Goal: Task Accomplishment & Management: Complete application form

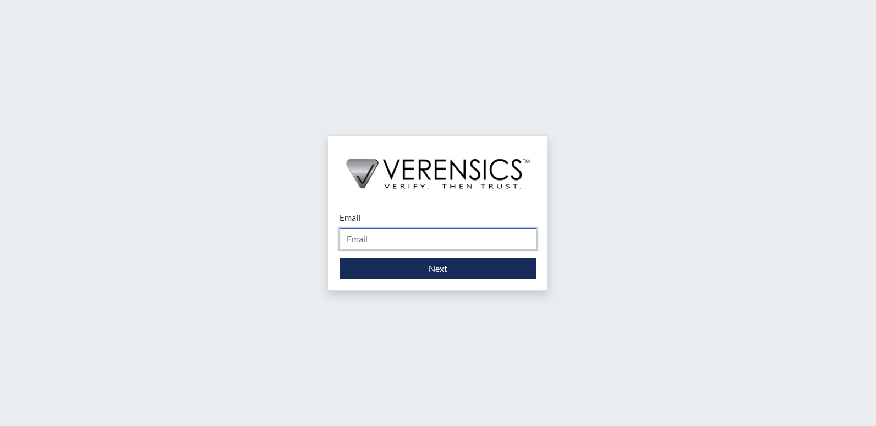
click at [402, 239] on input "Email" at bounding box center [438, 238] width 197 height 21
type input "[EMAIL_ADDRESS][PERSON_NAME][DOMAIN_NAME]"
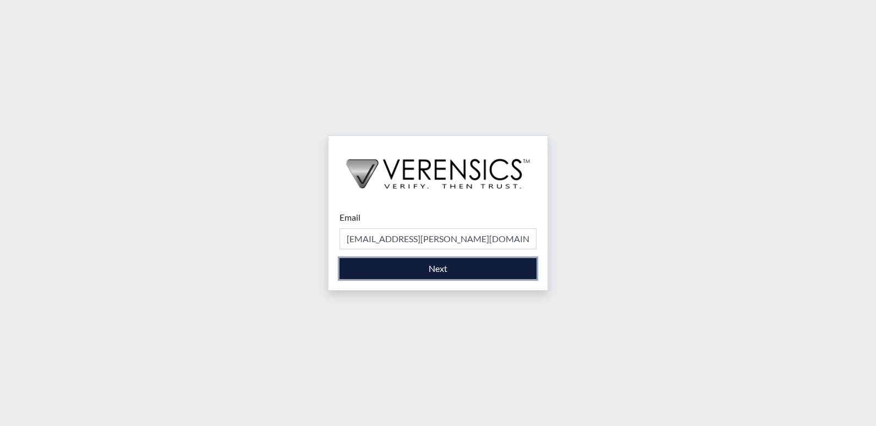
click at [475, 261] on button "Next" at bounding box center [438, 268] width 197 height 21
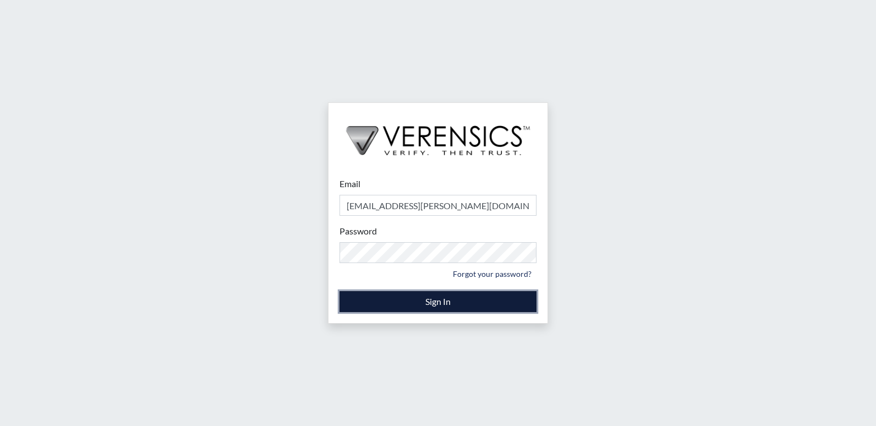
click at [472, 307] on button "Sign In" at bounding box center [438, 301] width 197 height 21
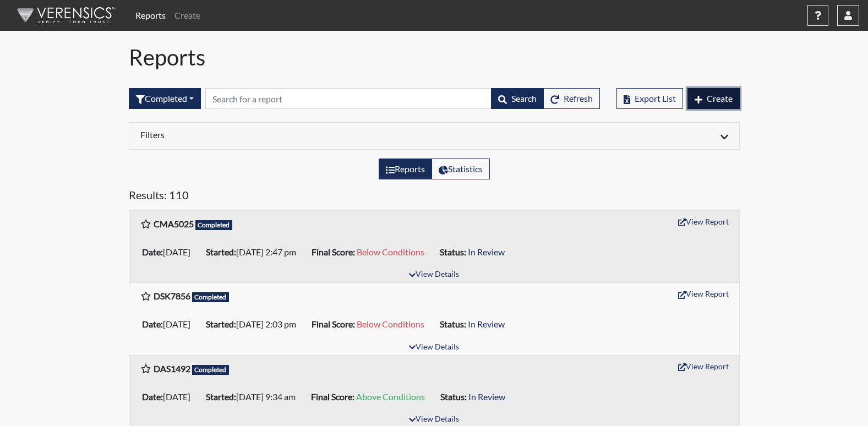
click at [707, 100] on span "Create" at bounding box center [720, 98] width 26 height 10
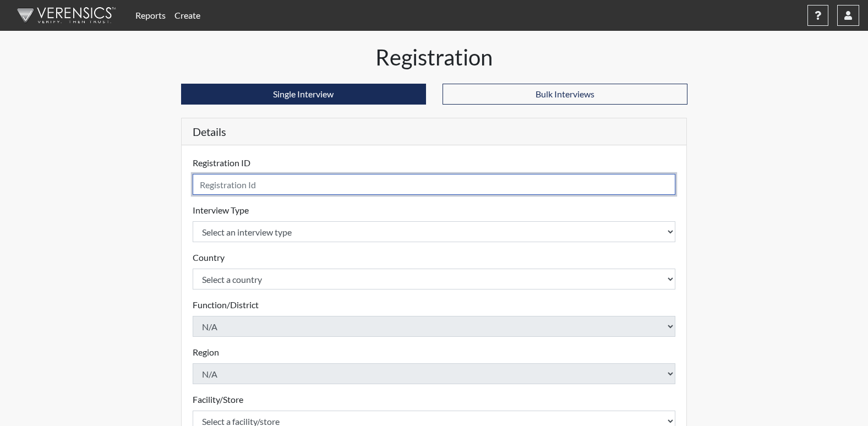
click at [266, 189] on input "text" at bounding box center [434, 184] width 483 height 21
type input "LTS9354"
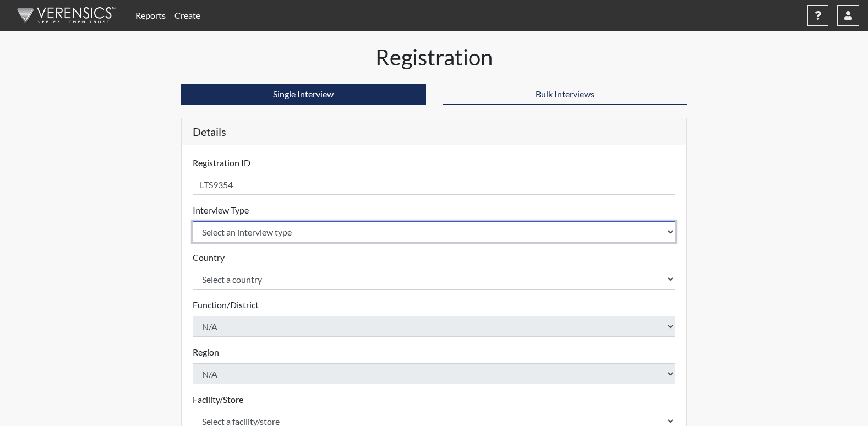
click at [309, 237] on select "Select an interview type Corrections Pre-Employment" at bounding box center [434, 231] width 483 height 21
select select "ff733e93-e1bf-11ea-9c9f-0eff0cf7eb8f"
click at [193, 221] on select "Select an interview type Corrections Pre-Employment" at bounding box center [434, 231] width 483 height 21
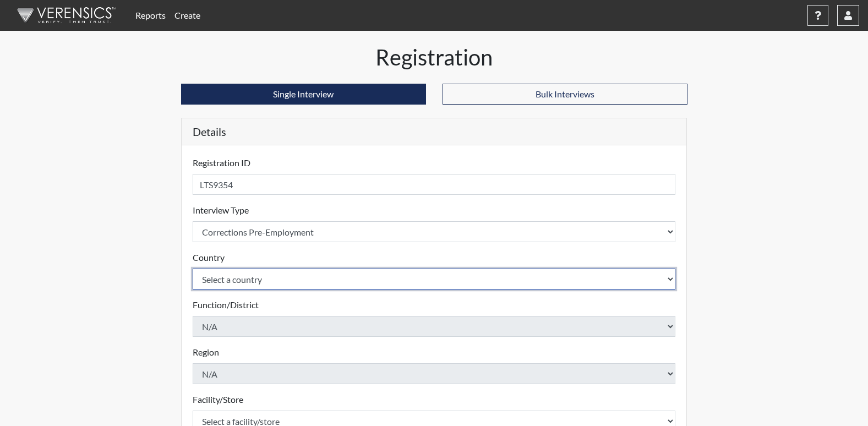
click at [303, 283] on select "Select a country [GEOGRAPHIC_DATA] [GEOGRAPHIC_DATA]" at bounding box center [434, 279] width 483 height 21
select select "united-states-of-[GEOGRAPHIC_DATA]"
click at [193, 269] on select "Select a country [GEOGRAPHIC_DATA] [GEOGRAPHIC_DATA]" at bounding box center [434, 279] width 483 height 21
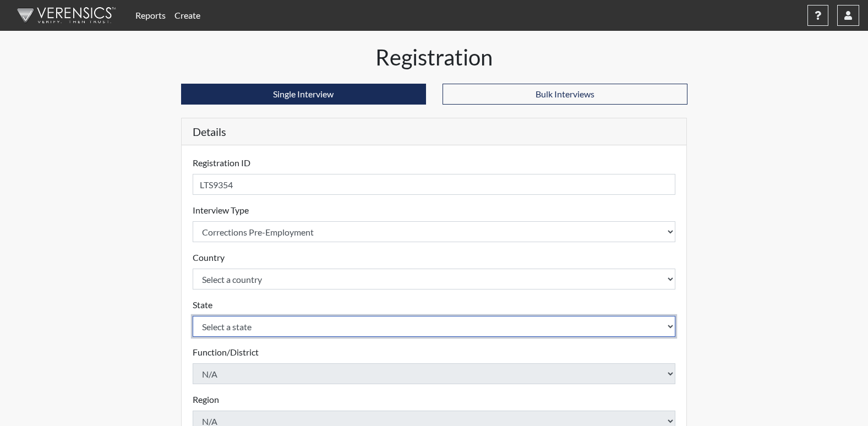
click at [298, 330] on select "Select a state [US_STATE] [US_STATE] [US_STATE] [US_STATE] [US_STATE] [US_STATE…" at bounding box center [434, 326] width 483 height 21
select select "GA"
click at [193, 316] on select "Select a state [US_STATE] [US_STATE] [US_STATE] [US_STATE] [US_STATE] [US_STATE…" at bounding box center [434, 326] width 483 height 21
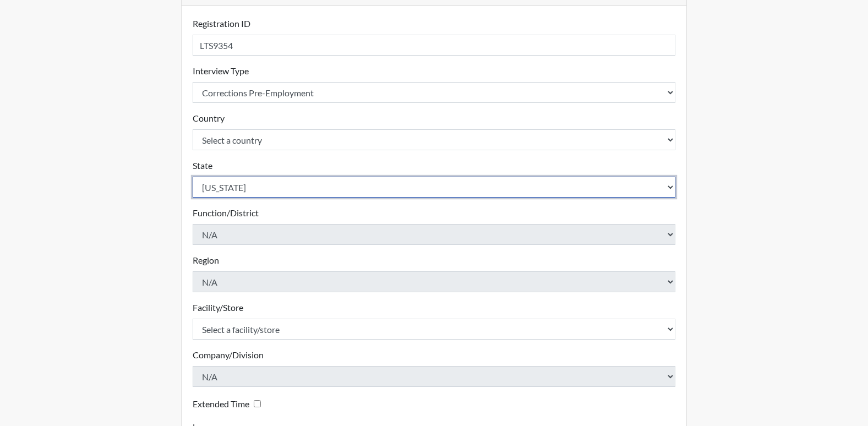
scroll to position [165, 0]
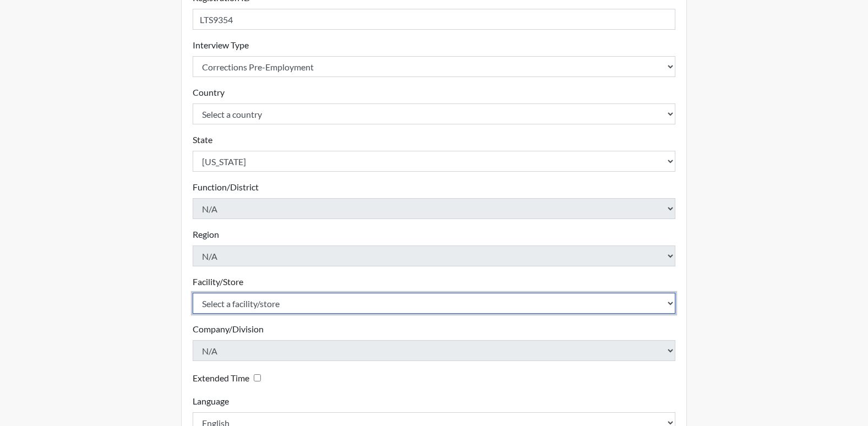
click at [321, 301] on select "Select a facility/store [PERSON_NAME] RSAT [PERSON_NAME]" at bounding box center [434, 303] width 483 height 21
select select "fe048dc8-8513-4baa-9e67-433064e9acd7"
click at [193, 293] on select "Select a facility/store [PERSON_NAME] RSAT [PERSON_NAME]" at bounding box center [434, 303] width 483 height 21
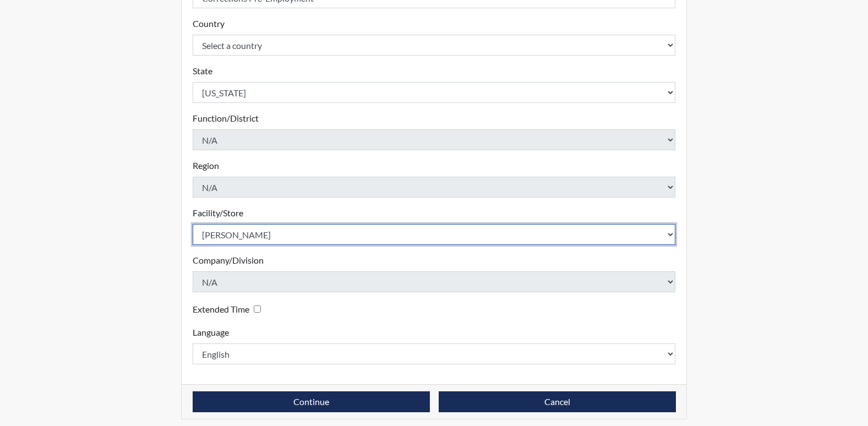
scroll to position [241, 0]
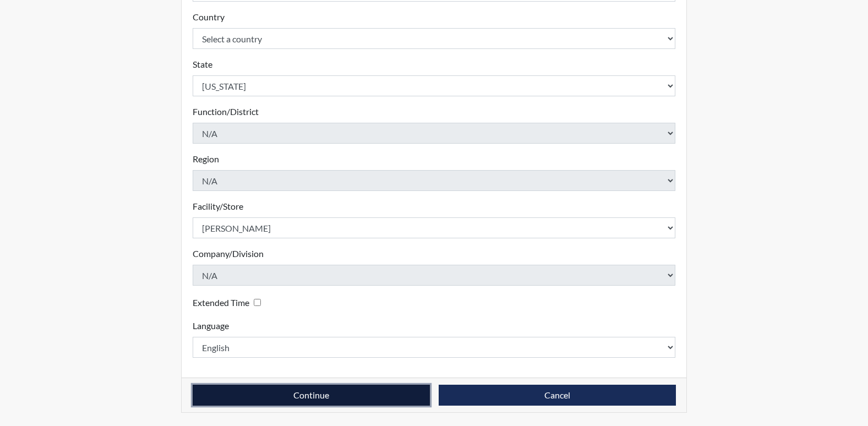
click at [325, 398] on button "Continue" at bounding box center [311, 395] width 237 height 21
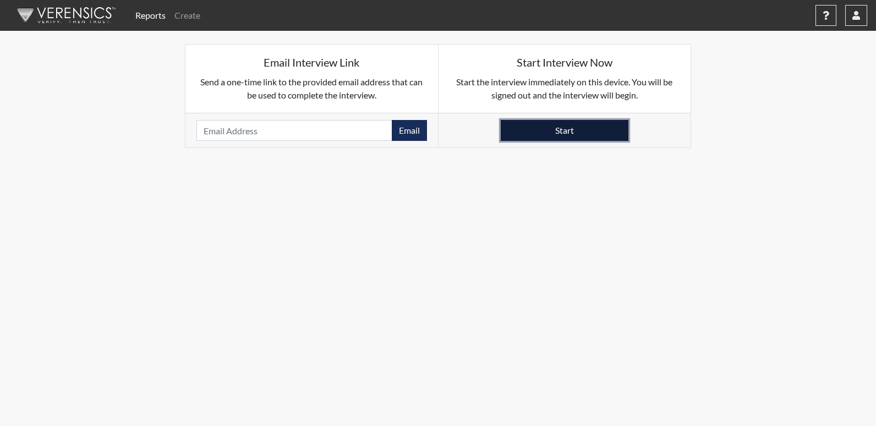
click at [579, 130] on button "Start" at bounding box center [565, 130] width 128 height 21
